Goal: Transaction & Acquisition: Purchase product/service

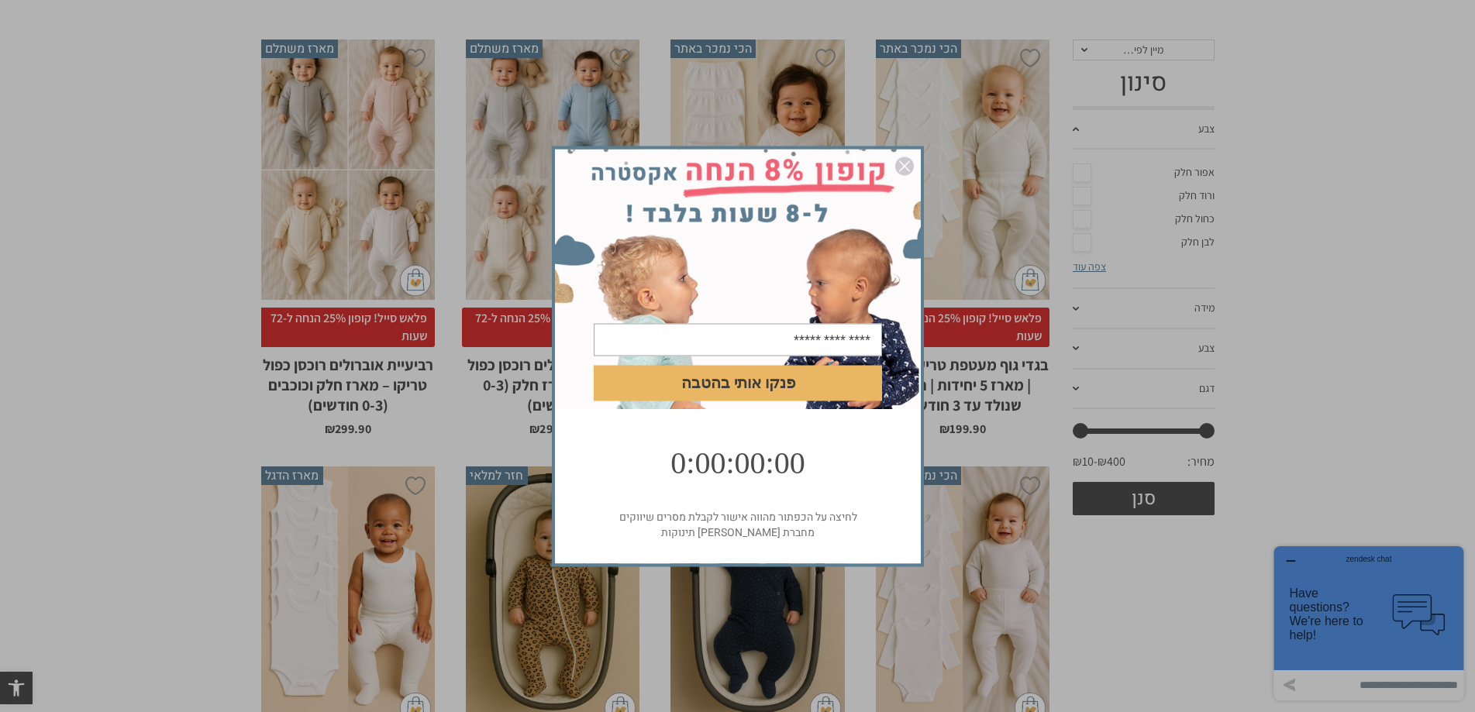
scroll to position [353, 0]
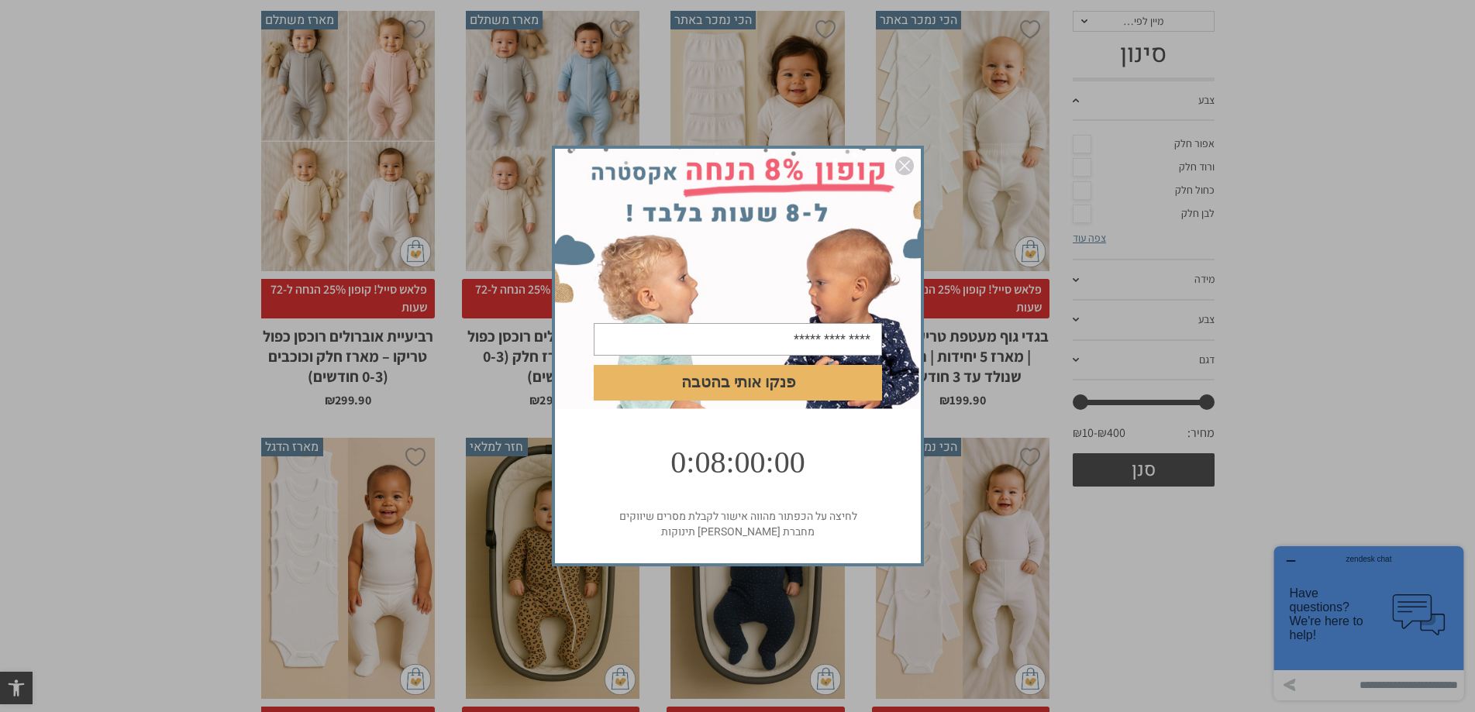
click at [903, 159] on img "סגור" at bounding box center [904, 166] width 19 height 19
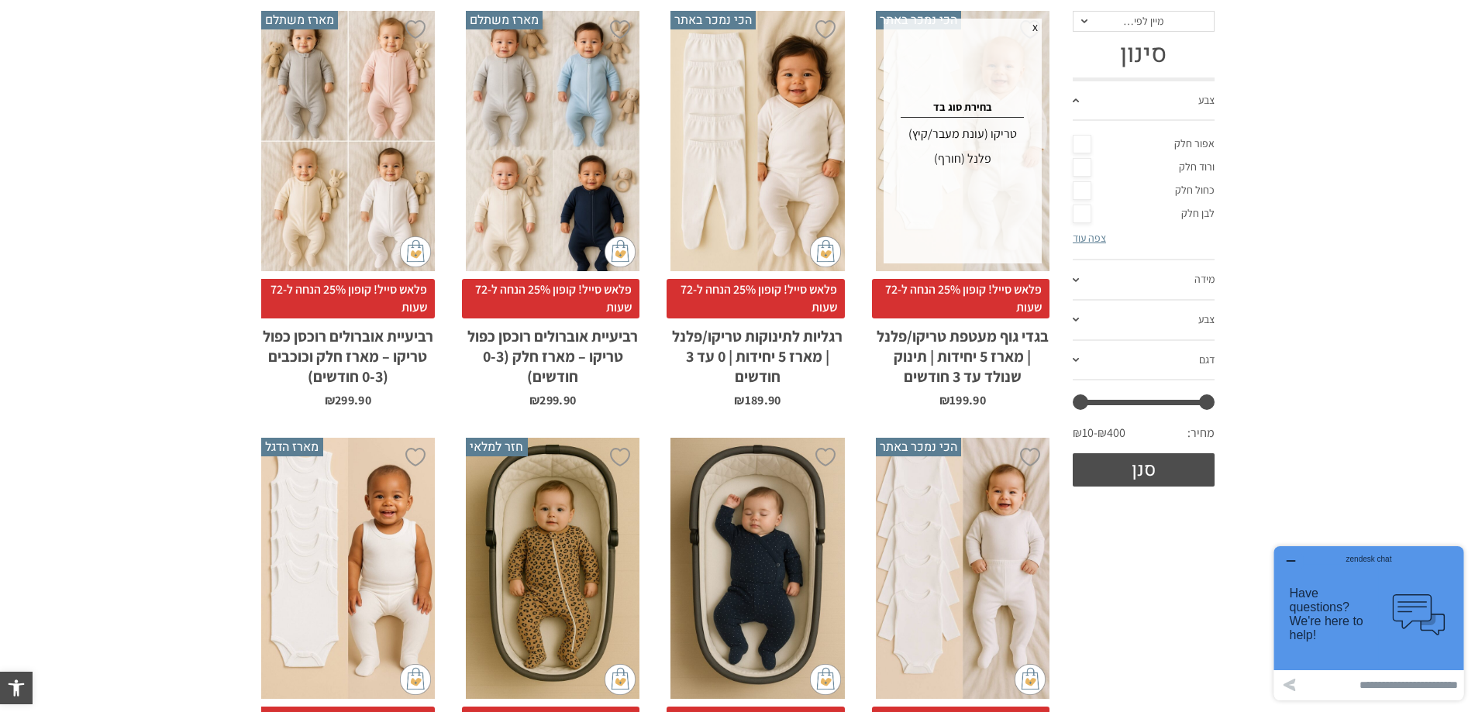
click at [971, 101] on h4 "בחירת סוג בד" at bounding box center [962, 107] width 153 height 13
drag, startPoint x: 956, startPoint y: 158, endPoint x: 994, endPoint y: 176, distance: 42.7
click at [955, 158] on div "פלנל (חורף)" at bounding box center [962, 158] width 153 height 25
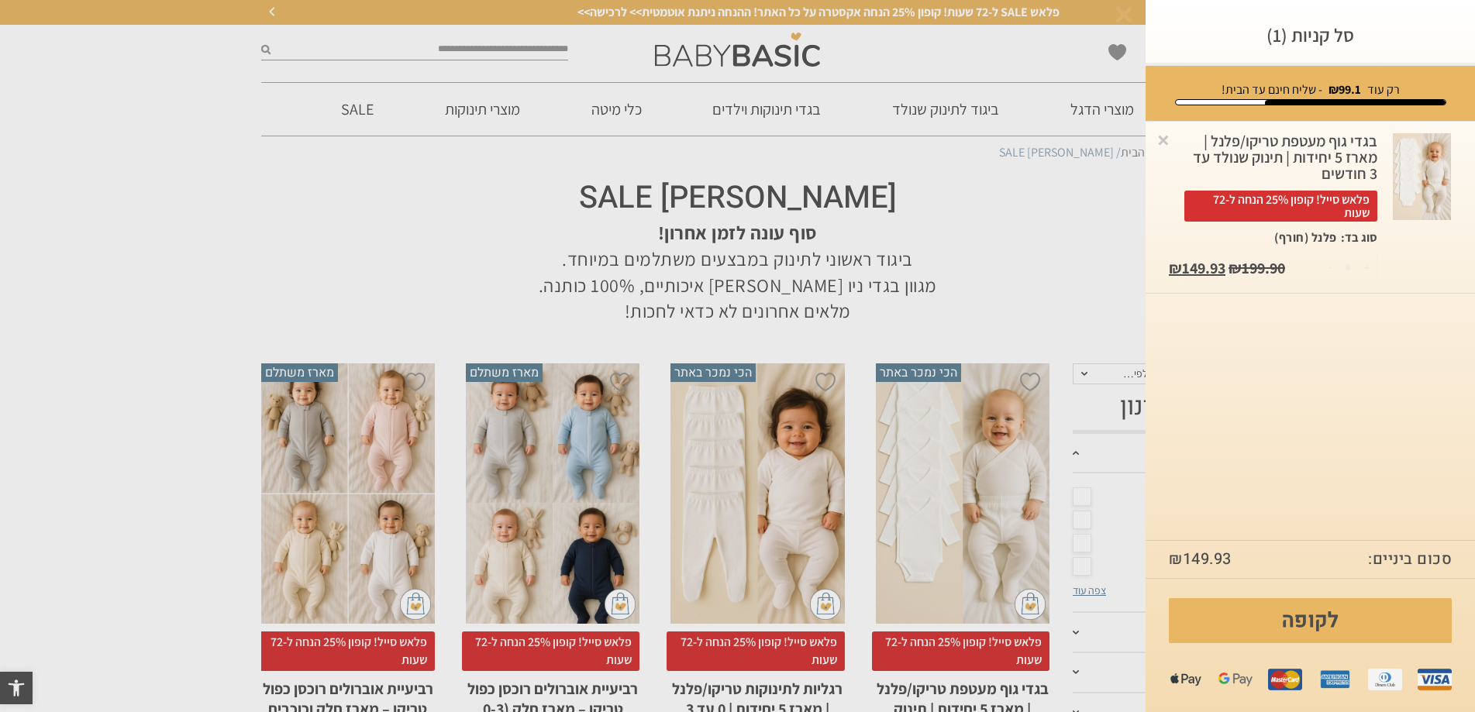
scroll to position [0, 0]
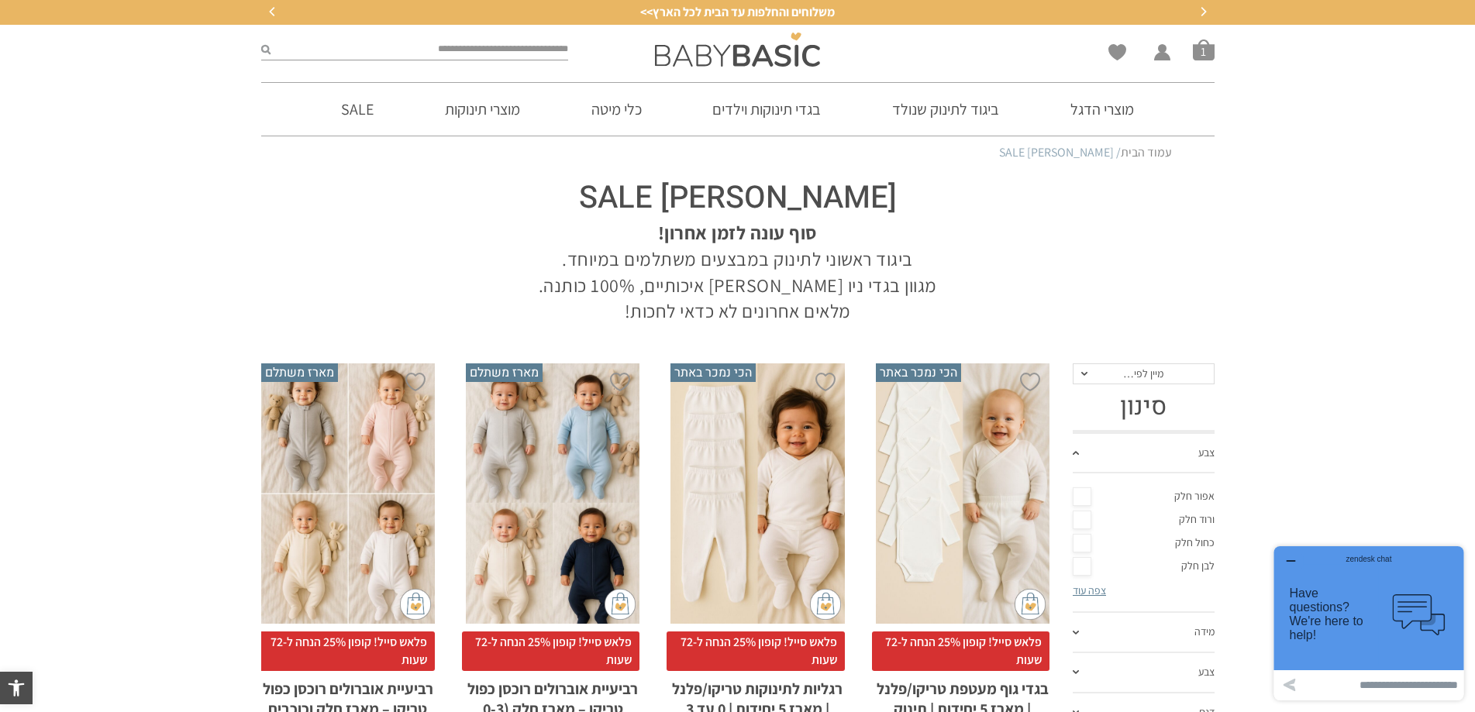
click at [766, 682] on h2 "רגליות לתינוקות טריקו/פלנל | מארז 5 יחידות | 0 עד 3 חודשים" at bounding box center [757, 705] width 174 height 68
